Goal: Information Seeking & Learning: Learn about a topic

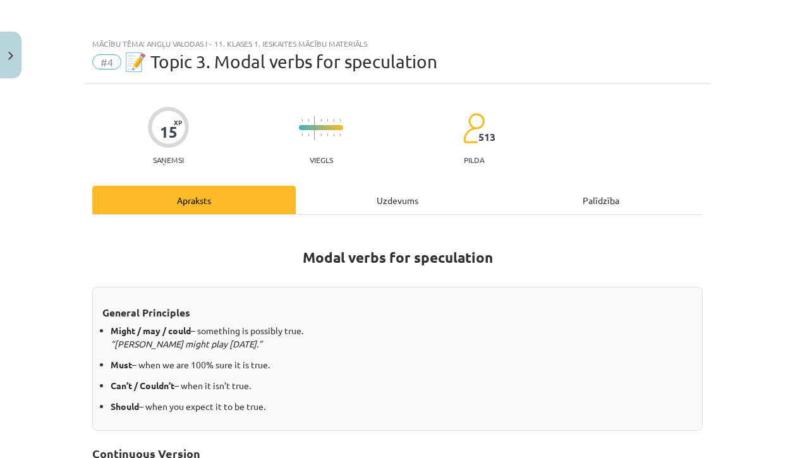
click at [9, 52] on img "Close" at bounding box center [10, 56] width 5 height 8
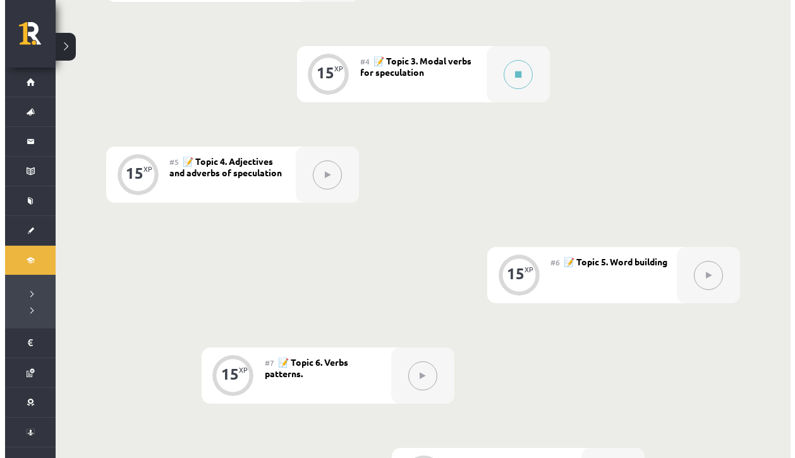
scroll to position [604, 0]
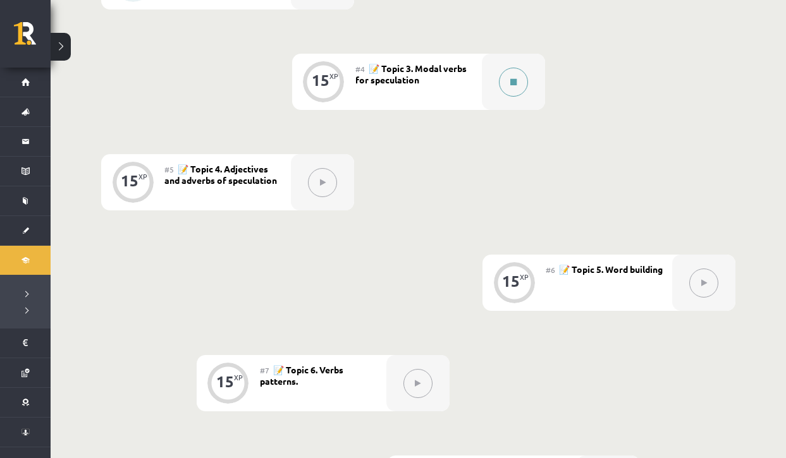
click at [513, 89] on button at bounding box center [513, 82] width 29 height 29
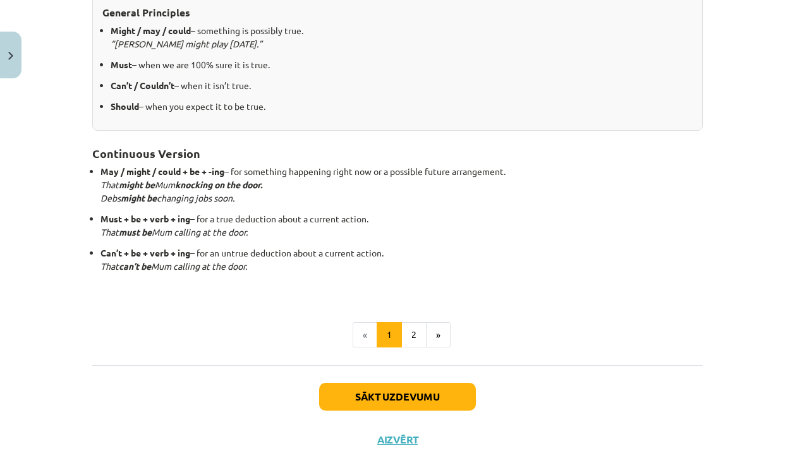
scroll to position [301, 0]
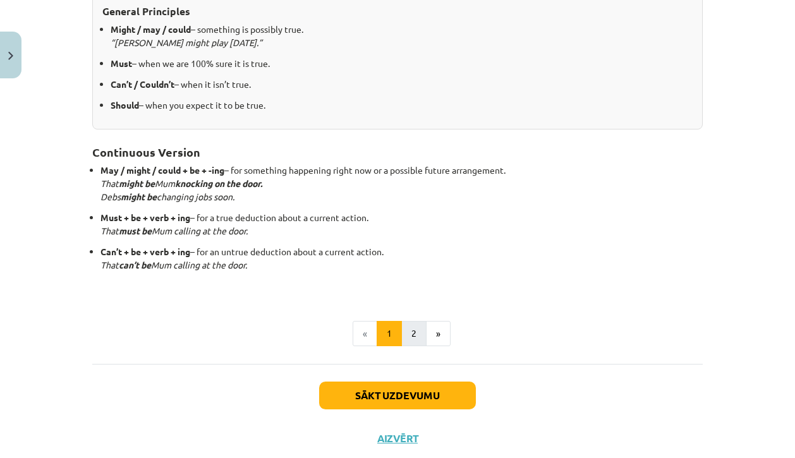
click at [405, 329] on button "2" at bounding box center [413, 333] width 25 height 25
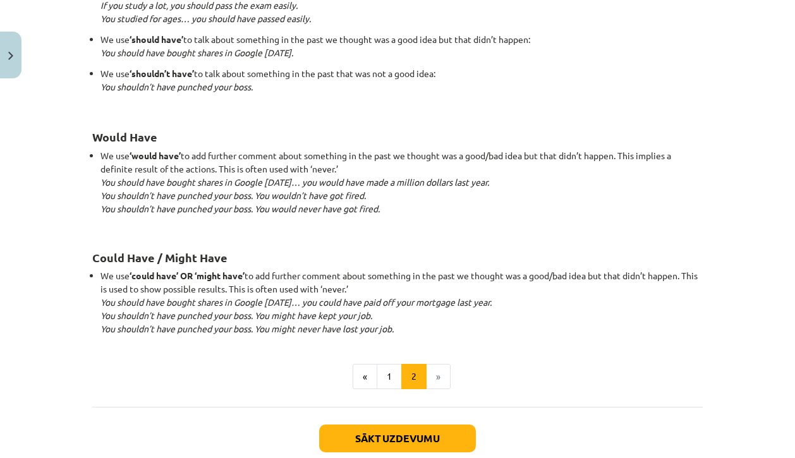
scroll to position [1241, 0]
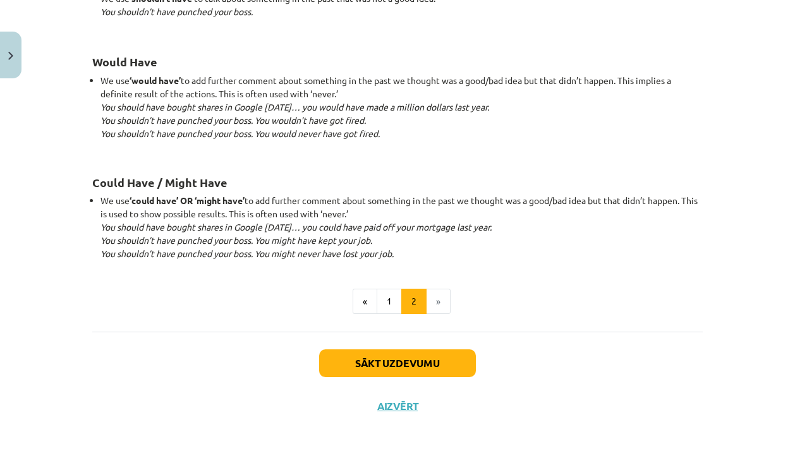
click at [377, 368] on button "Sākt uzdevumu" at bounding box center [397, 363] width 157 height 28
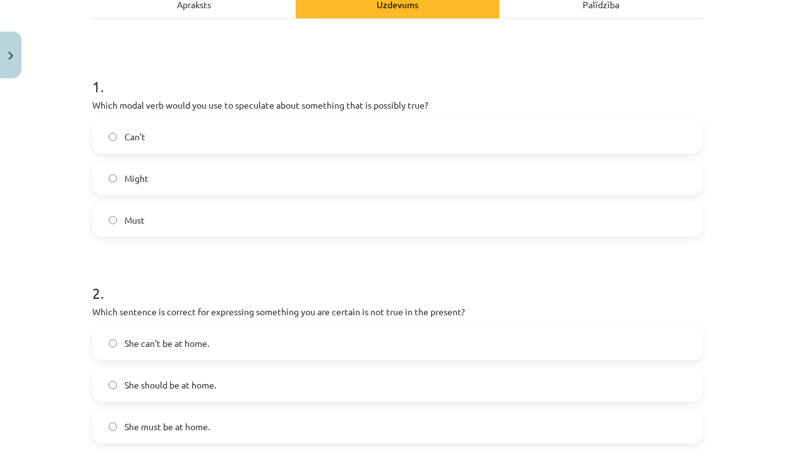
scroll to position [190, 0]
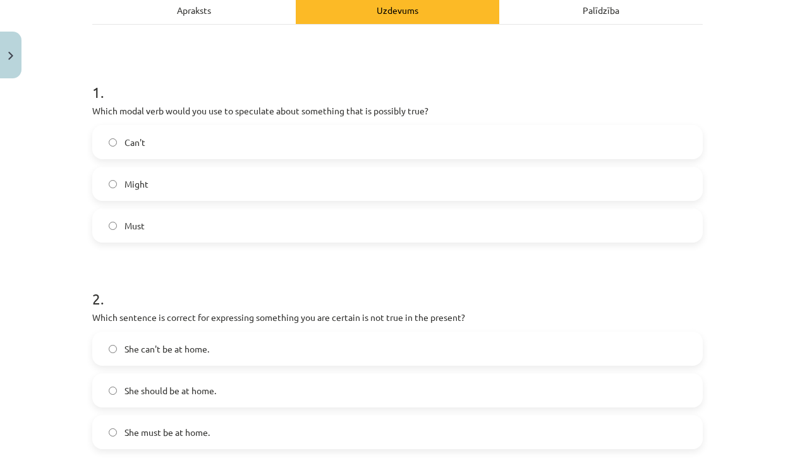
click at [198, 13] on div "Apraksts" at bounding box center [193, 10] width 203 height 28
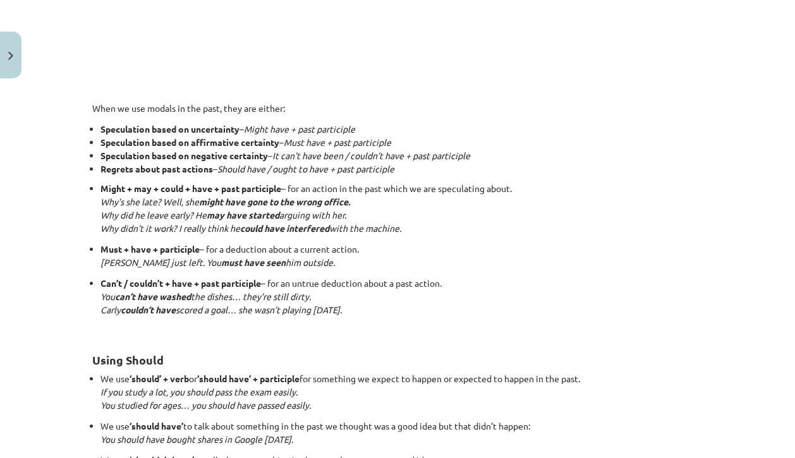
scroll to position [0, 0]
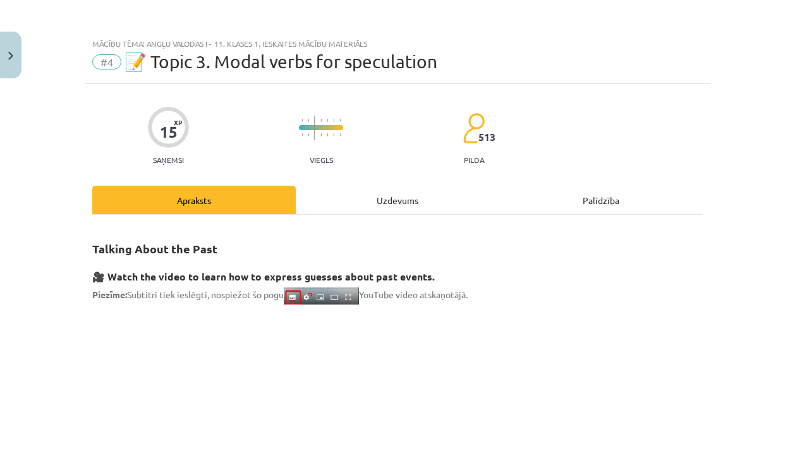
click at [402, 205] on div "Uzdevums" at bounding box center [397, 200] width 203 height 28
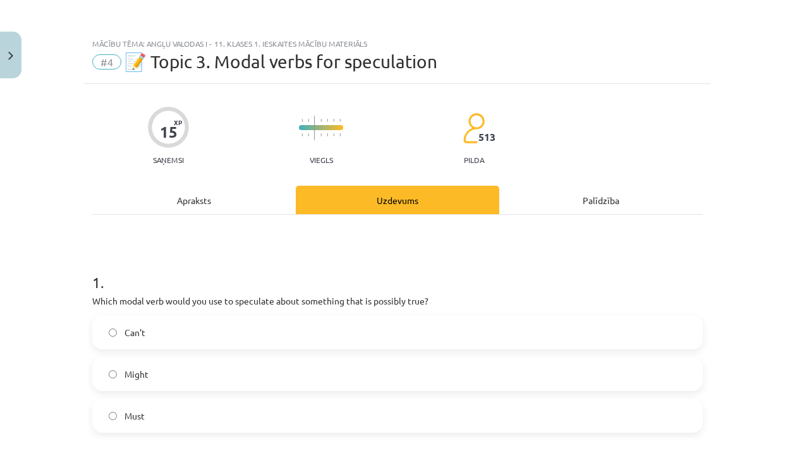
scroll to position [32, 0]
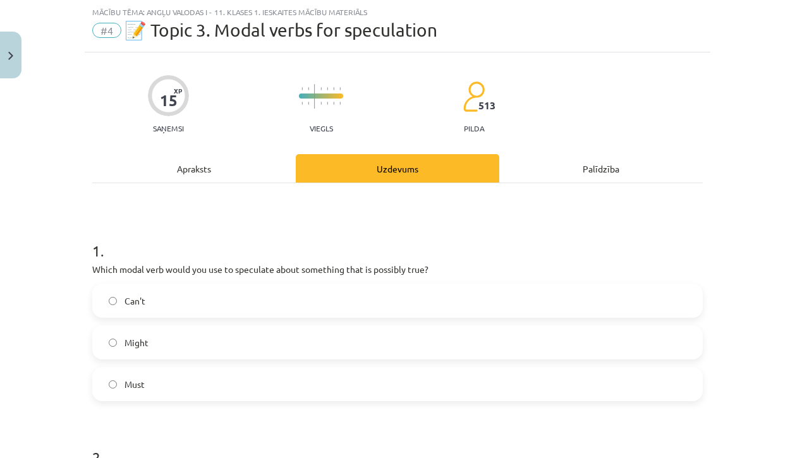
click at [143, 388] on label "Must" at bounding box center [398, 384] width 608 height 32
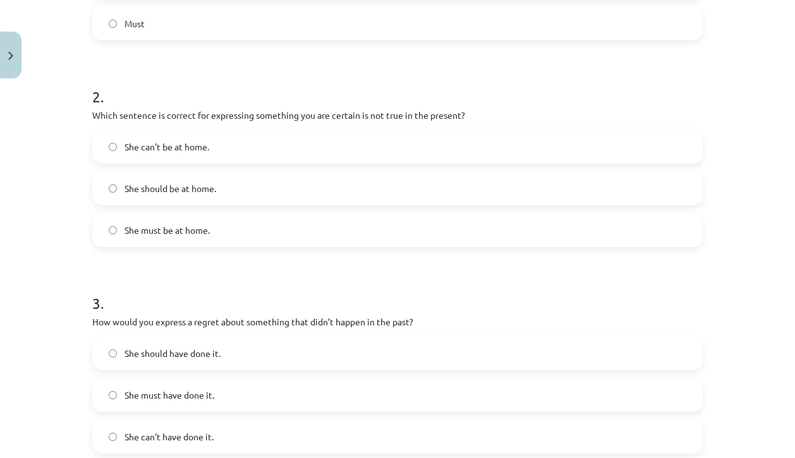
scroll to position [394, 0]
click at [223, 146] on label "She can't be at home." at bounding box center [398, 145] width 608 height 32
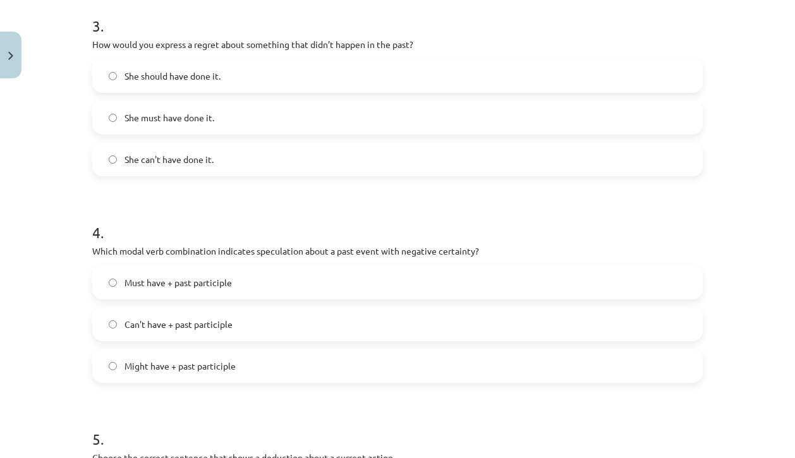
scroll to position [670, 0]
click at [215, 80] on span "She should have done it." at bounding box center [172, 76] width 96 height 13
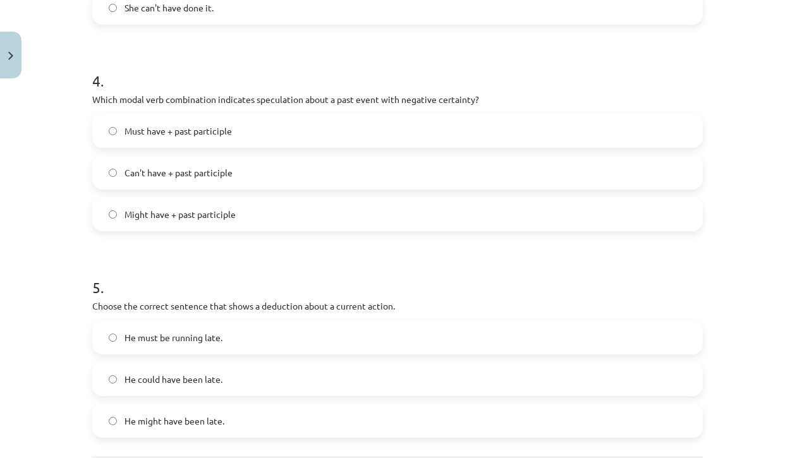
scroll to position [823, 0]
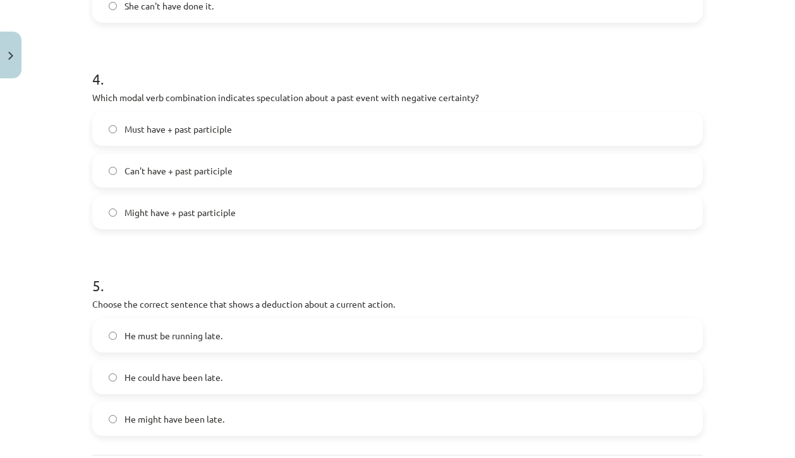
click at [180, 178] on label "Can't have + past participle" at bounding box center [398, 171] width 608 height 32
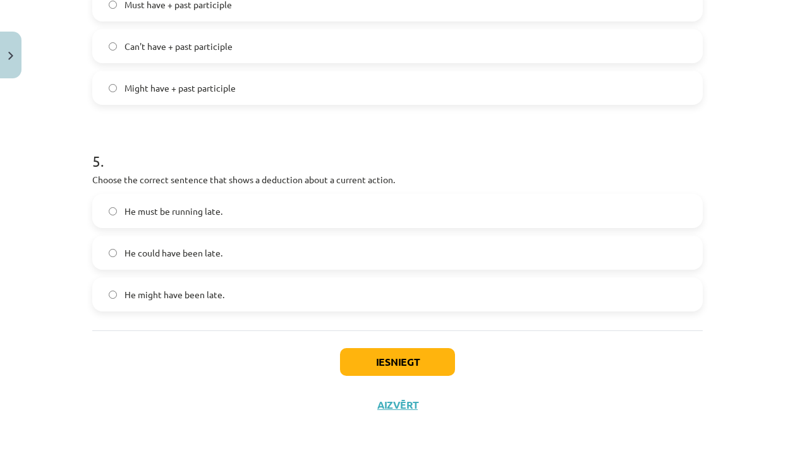
click at [135, 219] on label "He must be running late." at bounding box center [398, 211] width 608 height 32
click at [364, 359] on button "Iesniegt" at bounding box center [397, 362] width 115 height 28
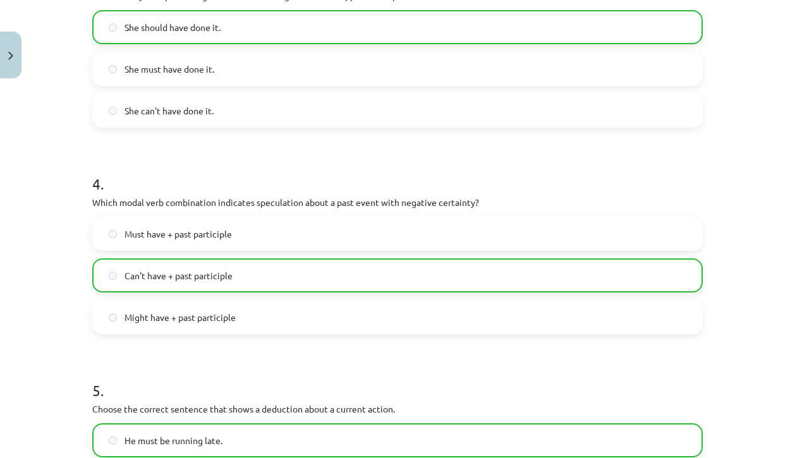
scroll to position [990, 0]
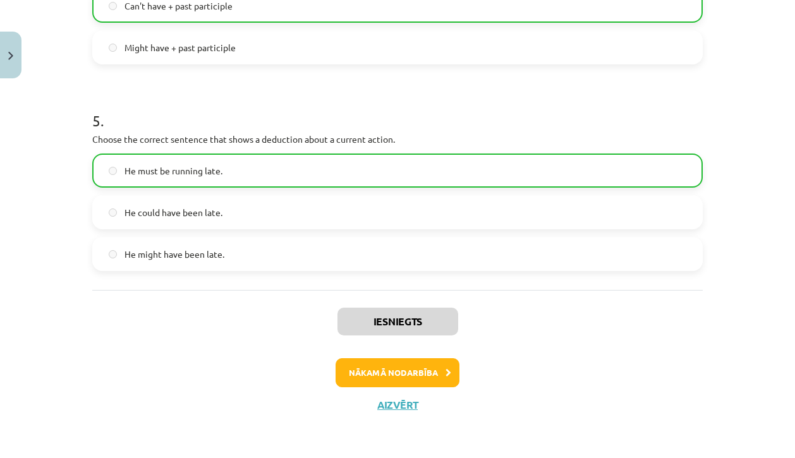
click at [388, 369] on button "Nākamā nodarbība" at bounding box center [398, 372] width 124 height 29
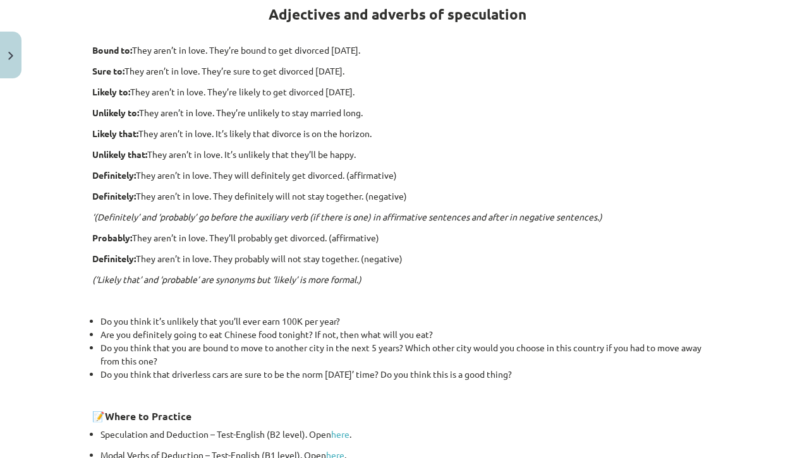
scroll to position [241, 0]
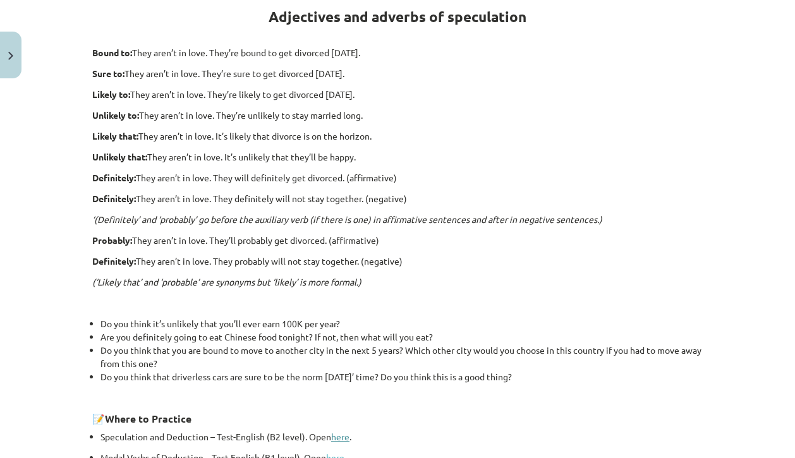
click at [335, 437] on link "here" at bounding box center [340, 436] width 18 height 11
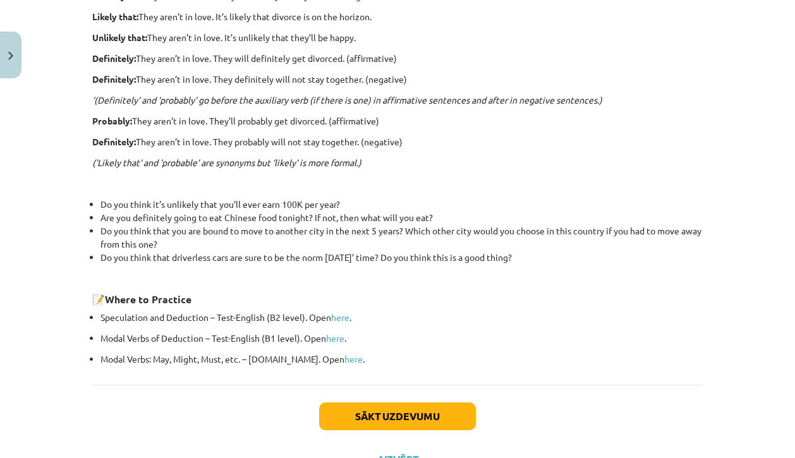
scroll to position [415, 0]
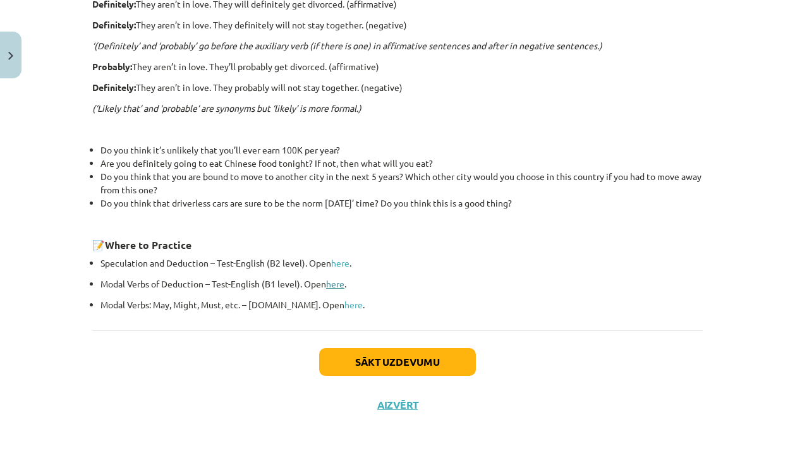
click at [336, 278] on link "here" at bounding box center [335, 283] width 18 height 11
click at [344, 301] on link "here" at bounding box center [353, 304] width 18 height 11
click at [364, 363] on button "Sākt uzdevumu" at bounding box center [397, 362] width 157 height 28
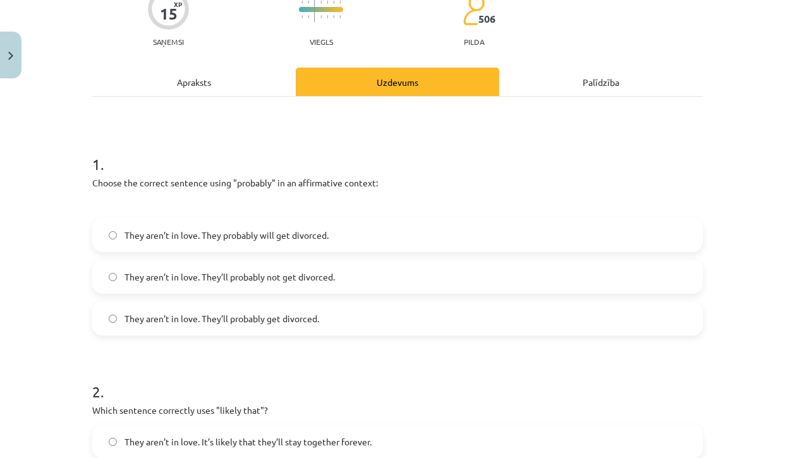
scroll to position [118, 0]
click at [185, 75] on div "Apraksts" at bounding box center [193, 82] width 203 height 28
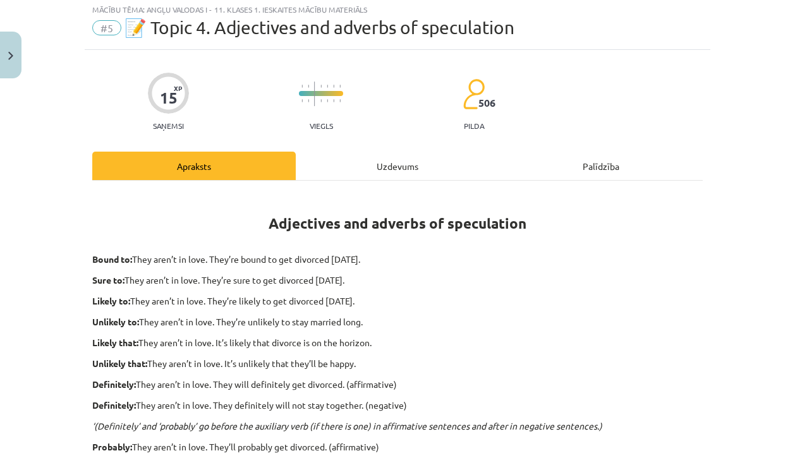
scroll to position [32, 0]
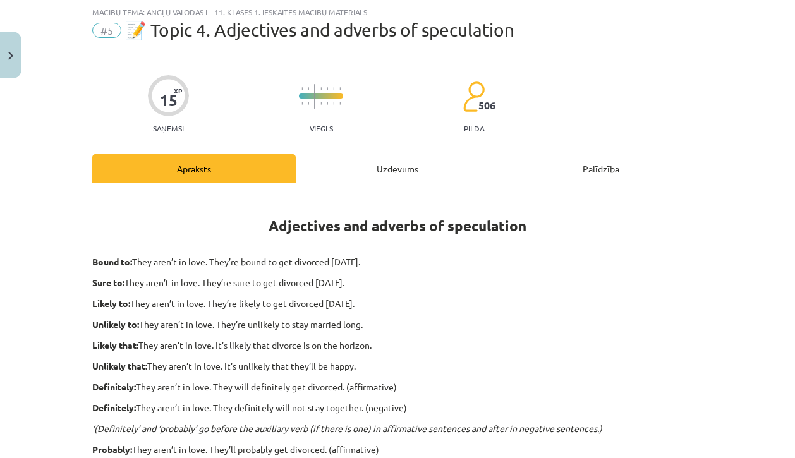
click at [338, 171] on div "Uzdevums" at bounding box center [397, 168] width 203 height 28
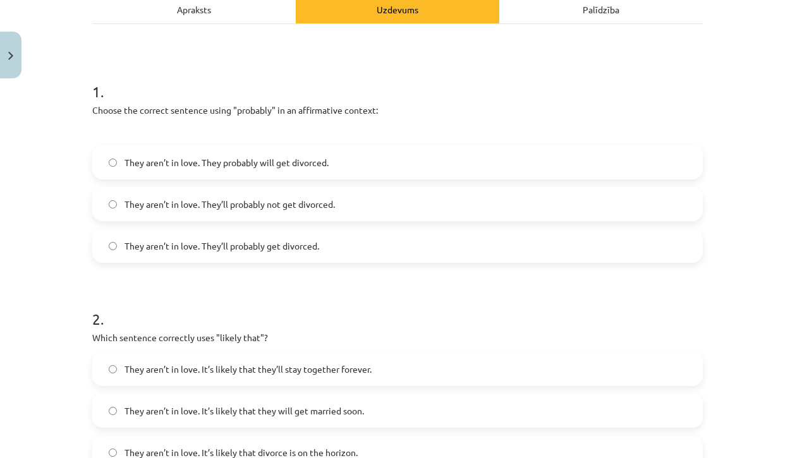
scroll to position [233, 0]
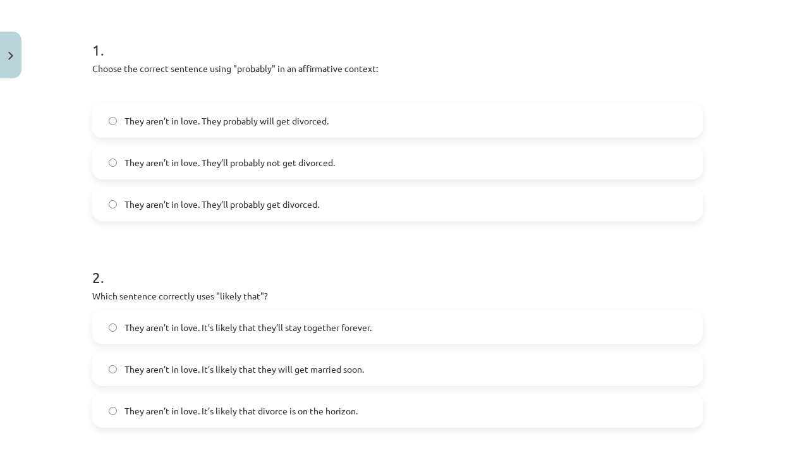
click at [238, 200] on span "They aren’t in love. They’ll probably get divorced." at bounding box center [221, 204] width 195 height 13
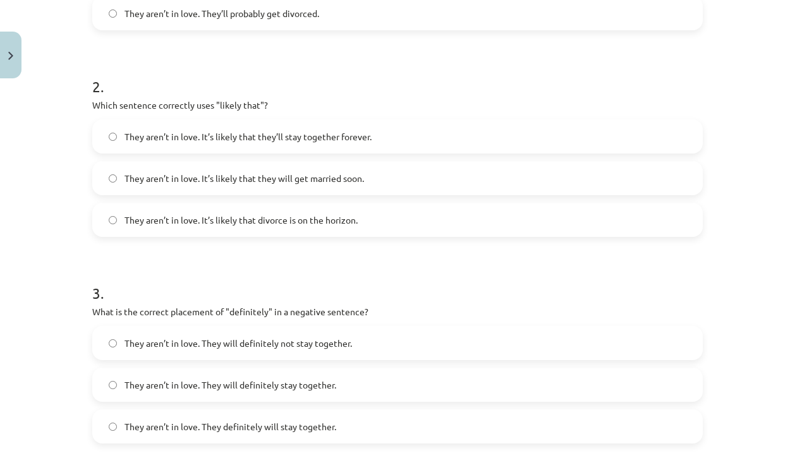
scroll to position [422, 0]
click at [234, 232] on label "They aren’t in love. It’s likely that divorce is on the horizon." at bounding box center [398, 222] width 608 height 32
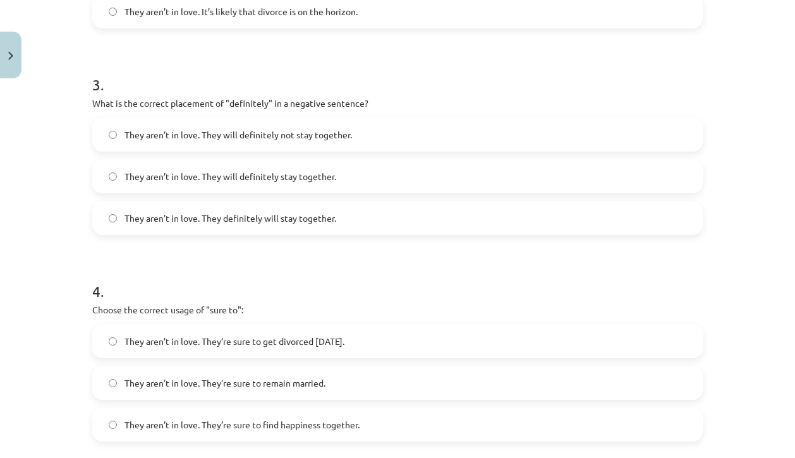
scroll to position [626, 0]
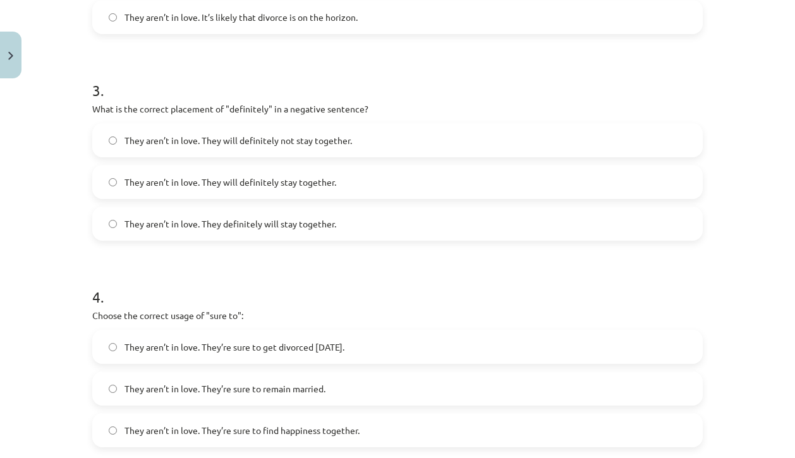
click at [279, 147] on span "They aren’t in love. They will definitely not stay together." at bounding box center [238, 140] width 228 height 13
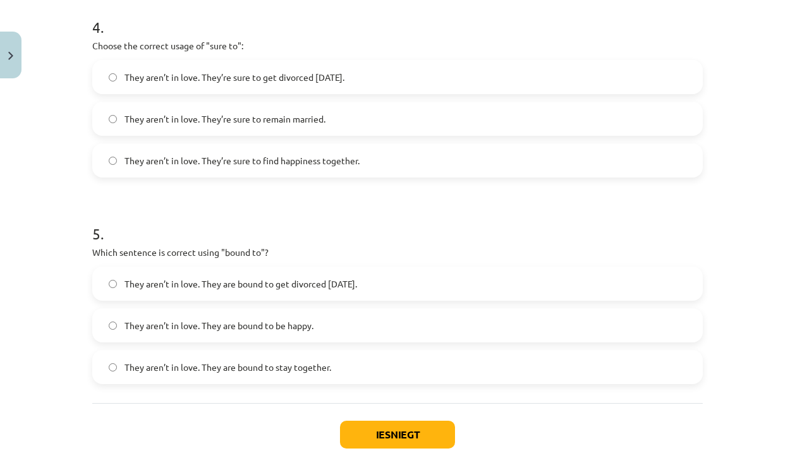
scroll to position [898, 0]
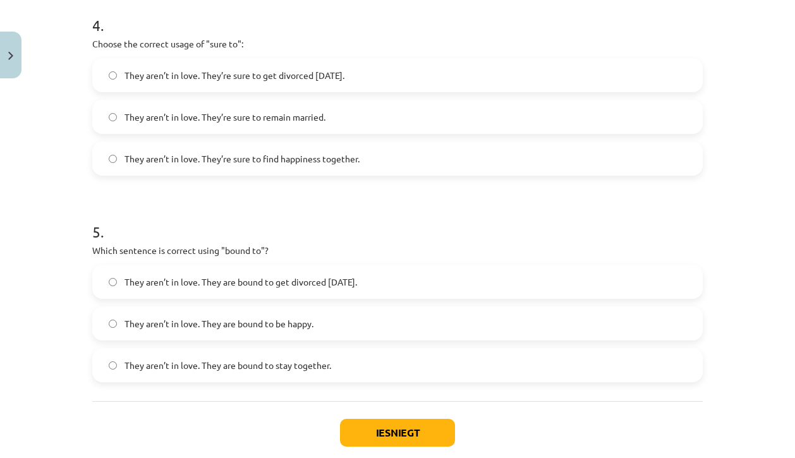
click at [332, 80] on span "They aren’t in love. They’re sure to get divorced [DATE]." at bounding box center [234, 75] width 220 height 13
click at [248, 286] on span "They aren’t in love. They are bound to get divorced [DATE]." at bounding box center [240, 282] width 233 height 13
click at [356, 432] on button "Iesniegt" at bounding box center [397, 433] width 115 height 28
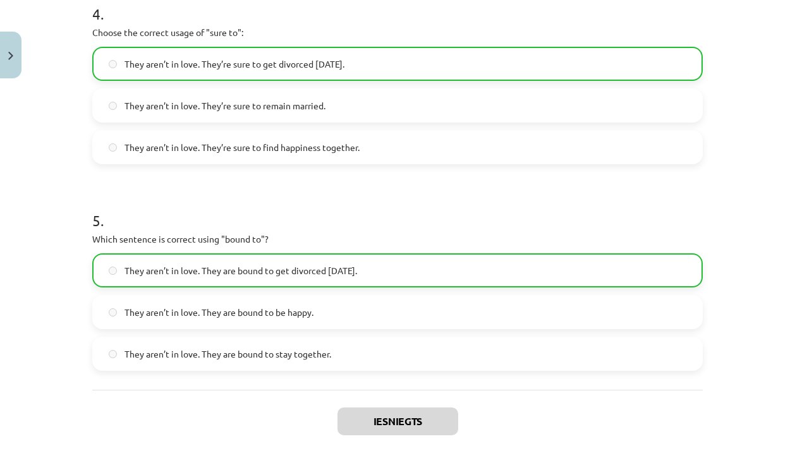
scroll to position [1011, 0]
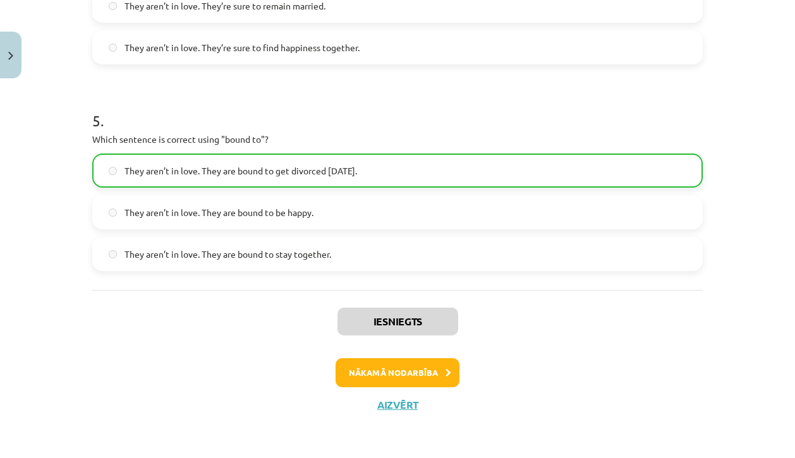
click at [396, 368] on button "Nākamā nodarbība" at bounding box center [398, 372] width 124 height 29
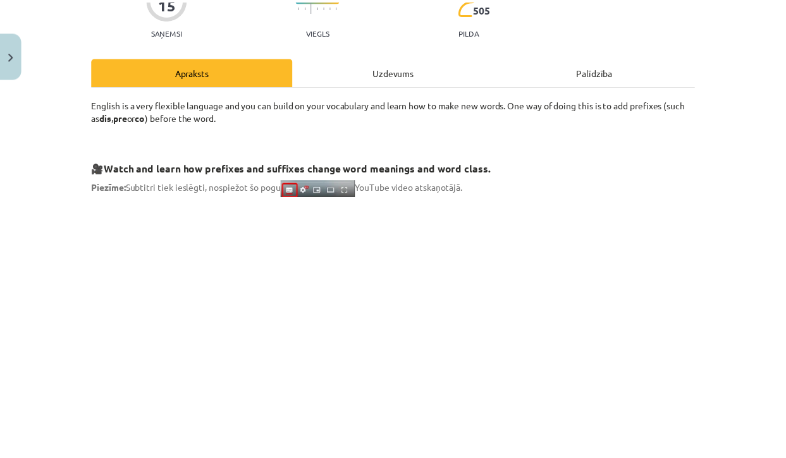
scroll to position [0, 0]
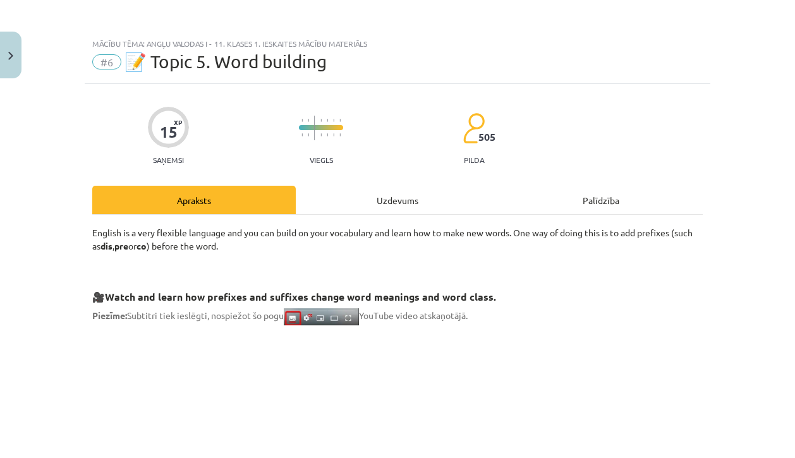
click at [3, 54] on button "Close" at bounding box center [10, 55] width 21 height 47
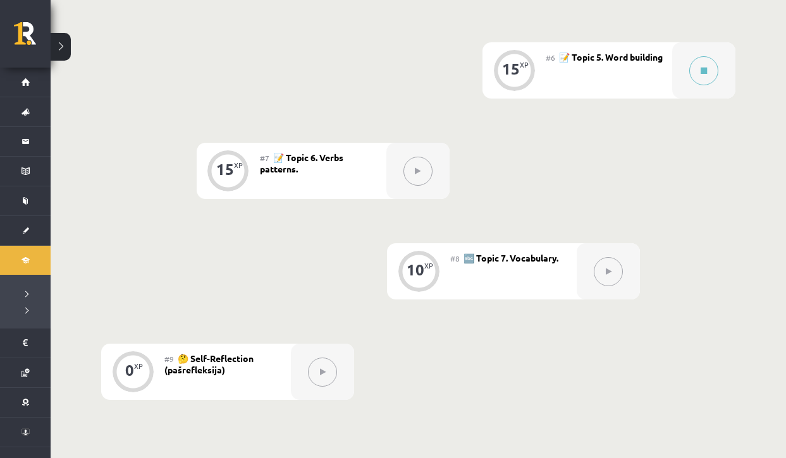
scroll to position [841, 0]
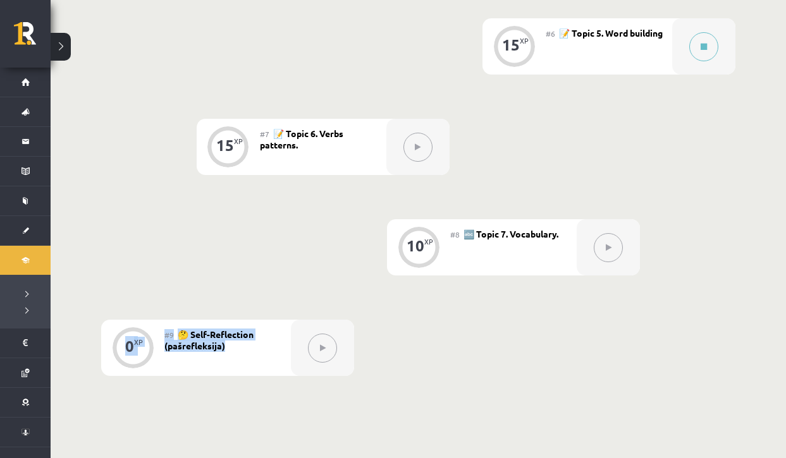
drag, startPoint x: 784, startPoint y: 304, endPoint x: 780, endPoint y: 190, distance: 113.8
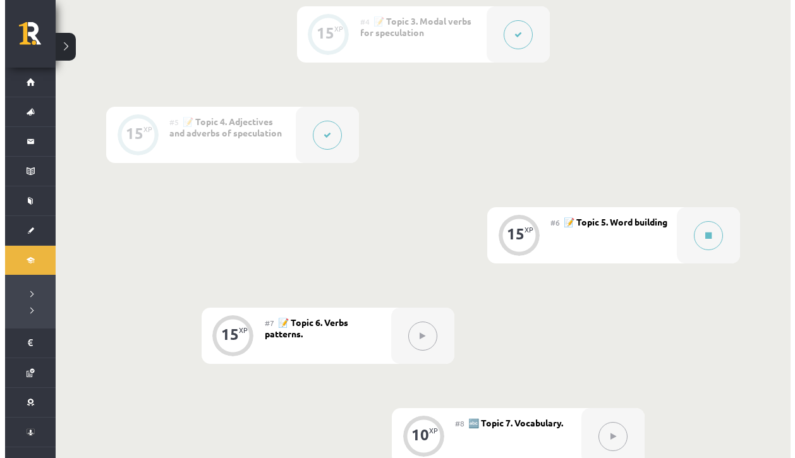
scroll to position [660, 0]
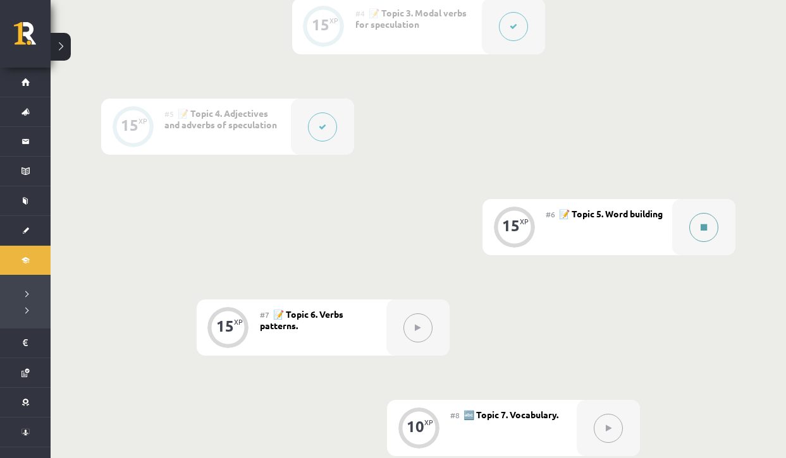
click at [705, 222] on button at bounding box center [703, 227] width 29 height 29
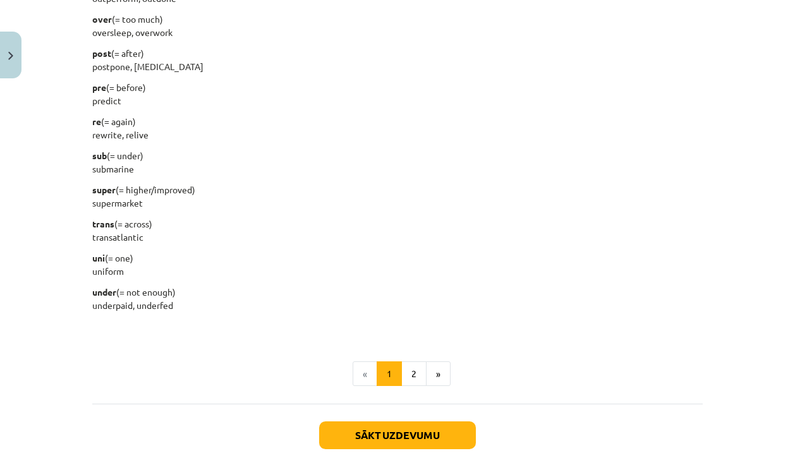
scroll to position [1537, 0]
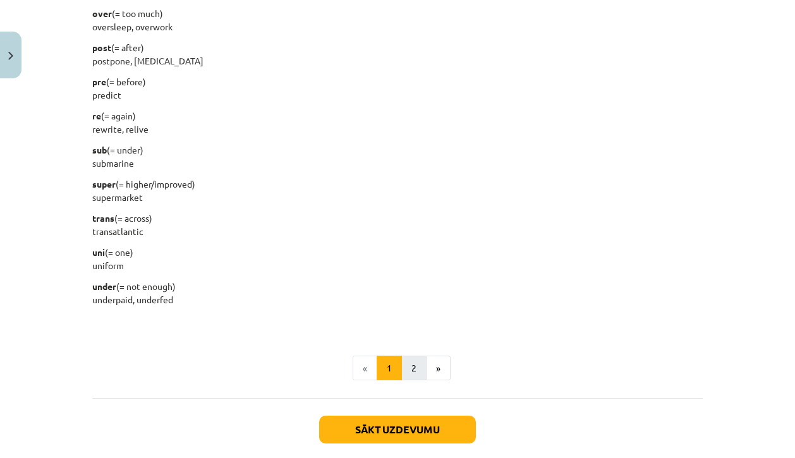
click at [408, 360] on button "2" at bounding box center [413, 368] width 25 height 25
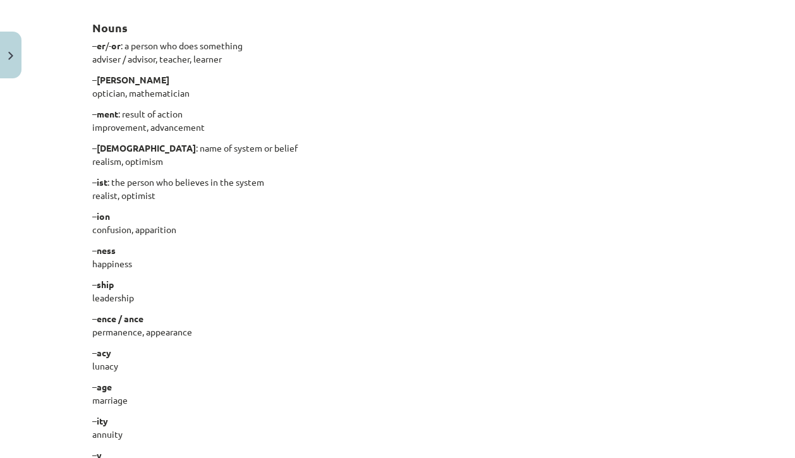
scroll to position [375, 0]
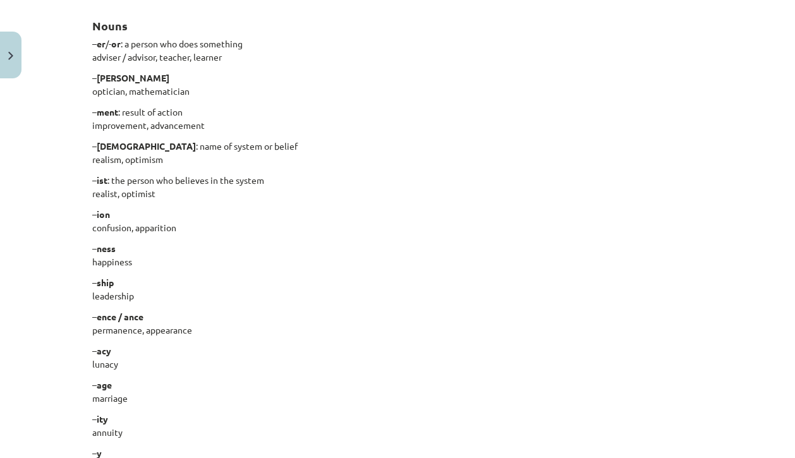
click at [563, 243] on p "– ness happiness" at bounding box center [397, 255] width 610 height 27
click at [431, 164] on p "– ism : name of system or belief realism, optimism" at bounding box center [397, 153] width 610 height 27
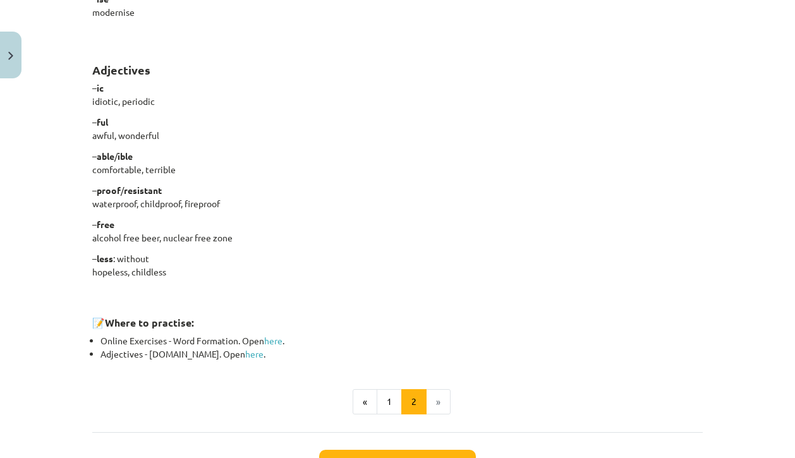
scroll to position [1003, 0]
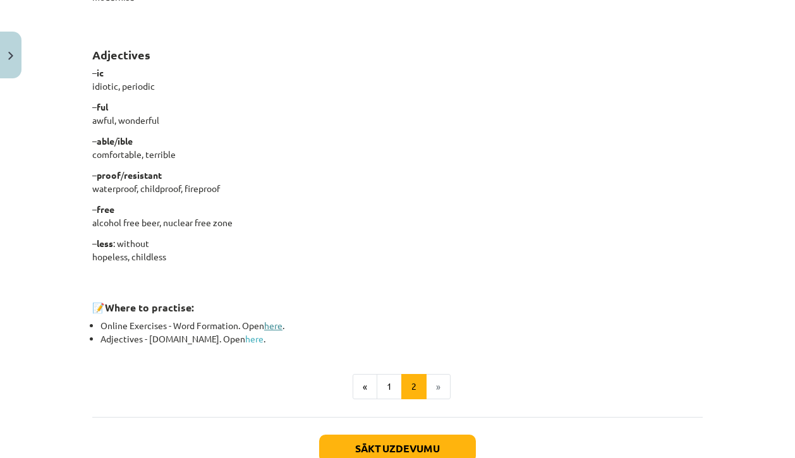
click at [274, 324] on link "here" at bounding box center [273, 325] width 18 height 11
click at [400, 447] on button "Sākt uzdevumu" at bounding box center [397, 449] width 157 height 28
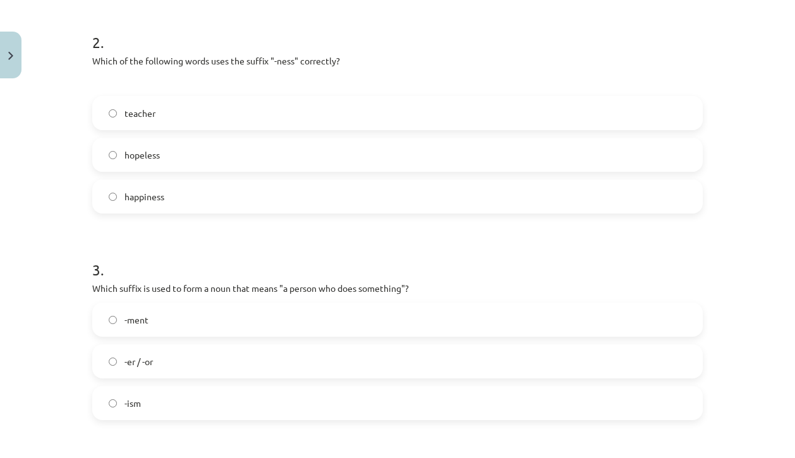
scroll to position [201, 0]
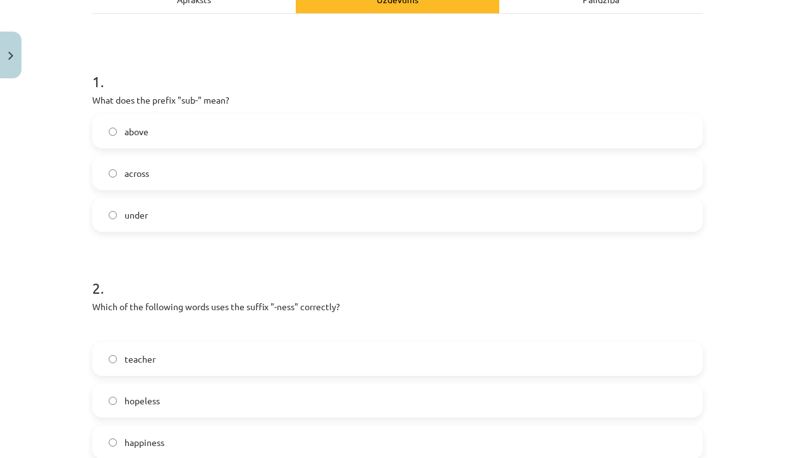
click at [136, 215] on span "under" at bounding box center [135, 215] width 23 height 13
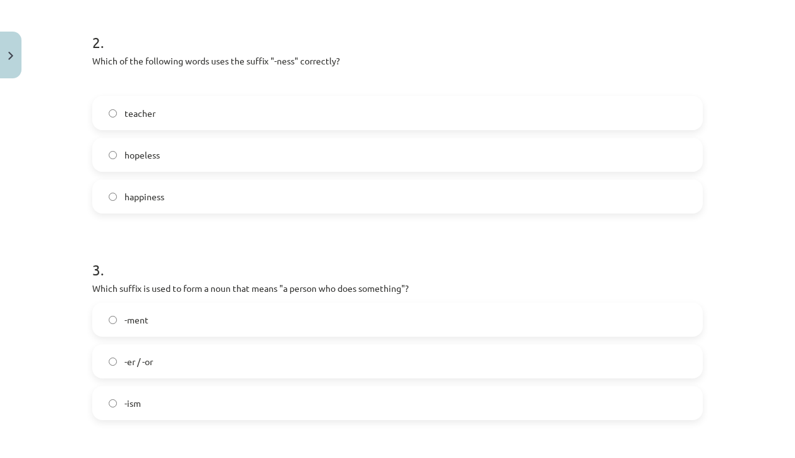
scroll to position [476, 0]
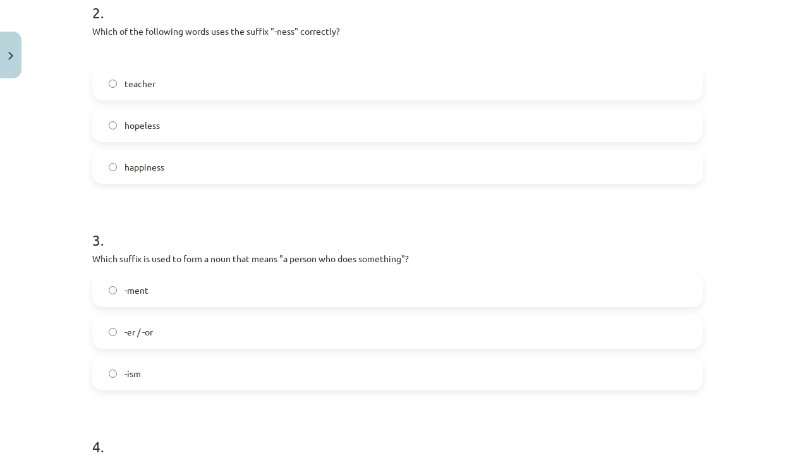
click at [102, 166] on label "happiness" at bounding box center [398, 167] width 608 height 32
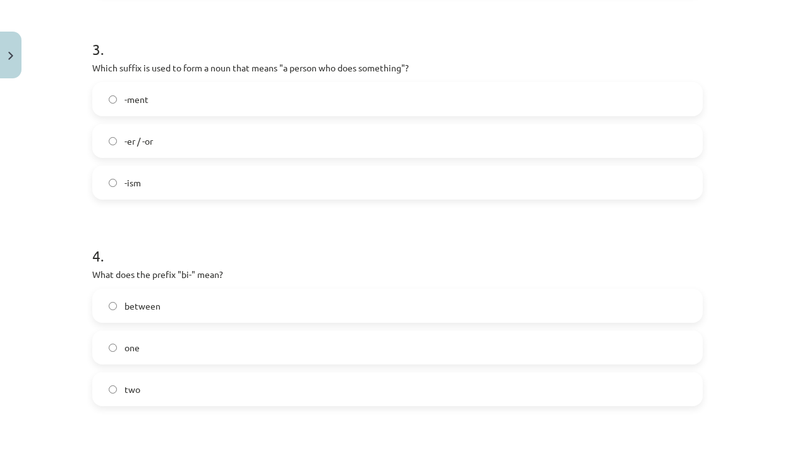
scroll to position [669, 0]
click at [189, 143] on label "-er / -or" at bounding box center [398, 139] width 608 height 32
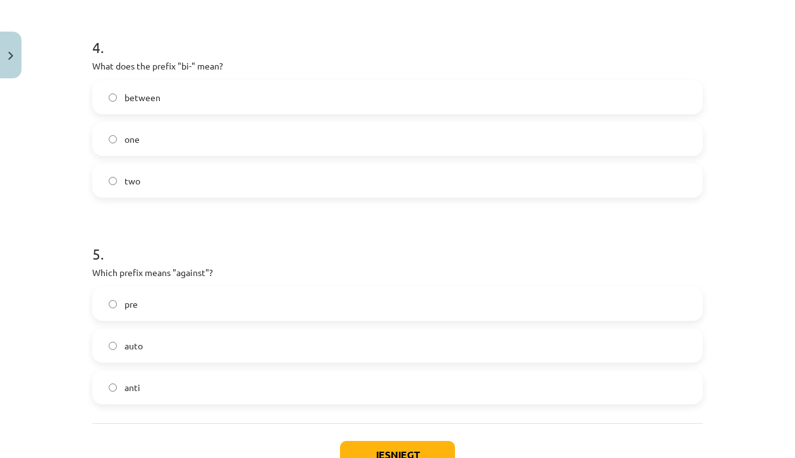
scroll to position [884, 0]
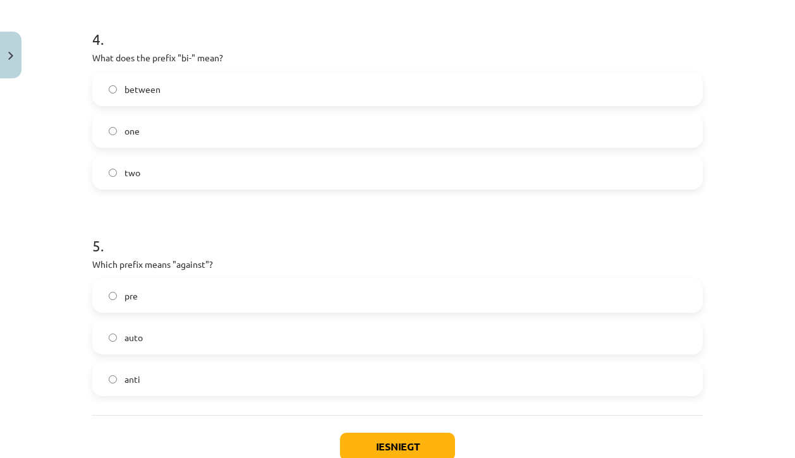
click at [179, 90] on label "between" at bounding box center [398, 89] width 608 height 32
click at [159, 178] on label "two" at bounding box center [398, 173] width 608 height 32
click at [146, 387] on label "anti" at bounding box center [398, 379] width 608 height 32
click at [387, 448] on button "Iesniegt" at bounding box center [397, 447] width 115 height 28
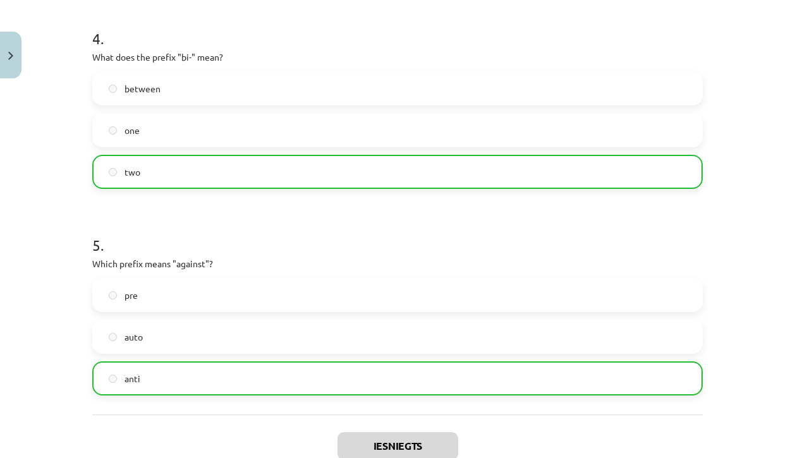
scroll to position [978, 0]
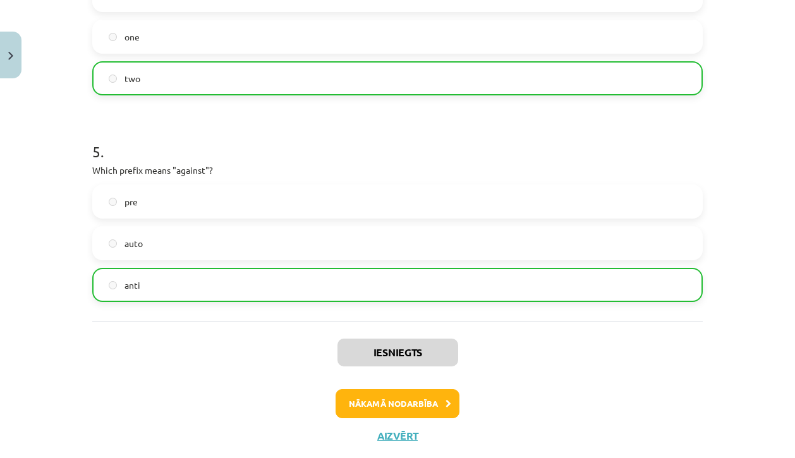
click at [420, 406] on button "Nākamā nodarbība" at bounding box center [398, 403] width 124 height 29
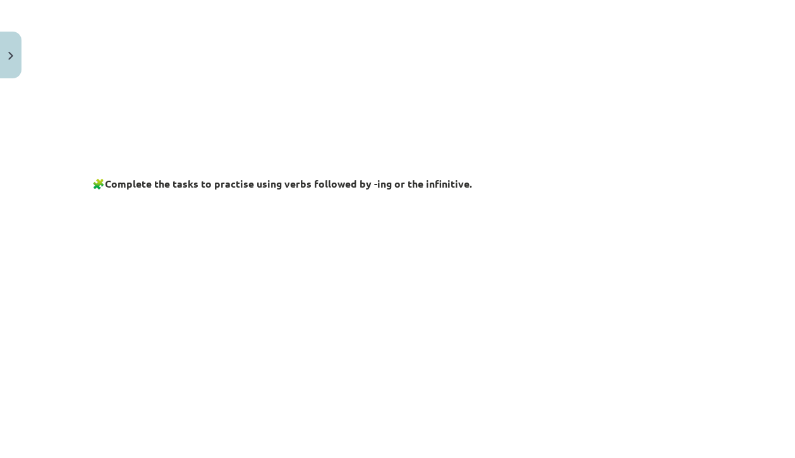
scroll to position [113, 0]
